Goal: Check status: Check status

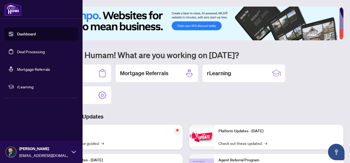
click at [21, 52] on link "Deal Processing" at bounding box center [31, 51] width 28 height 5
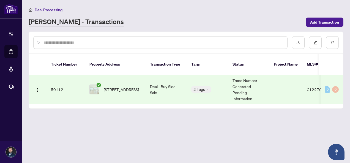
click at [265, 92] on td "Trade Number Generated - Pending Information" at bounding box center [248, 89] width 41 height 29
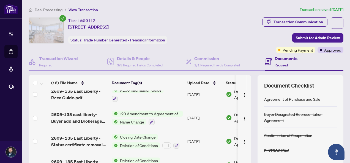
scroll to position [329, 0]
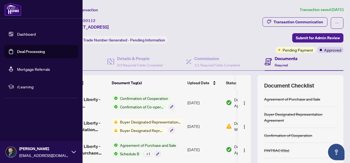
click at [22, 34] on link "Dashboard" at bounding box center [26, 34] width 19 height 5
